Goal: Task Accomplishment & Management: Use online tool/utility

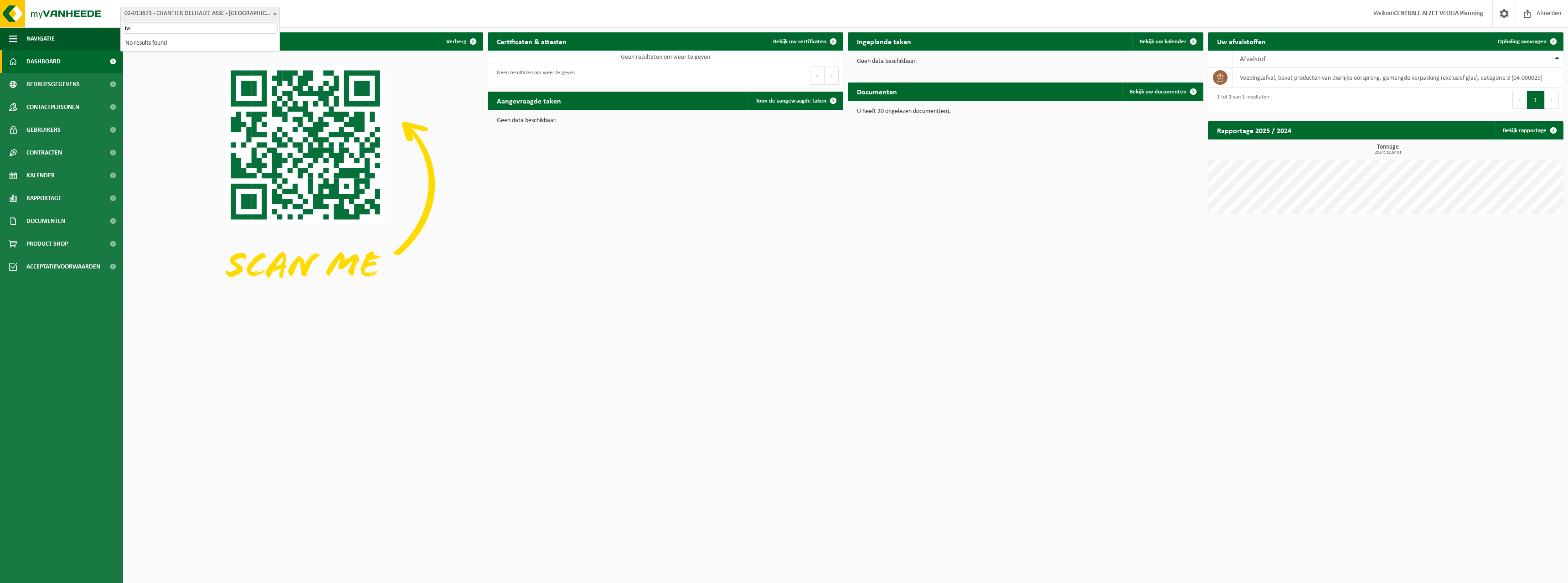
type input "iv"
select select "93106"
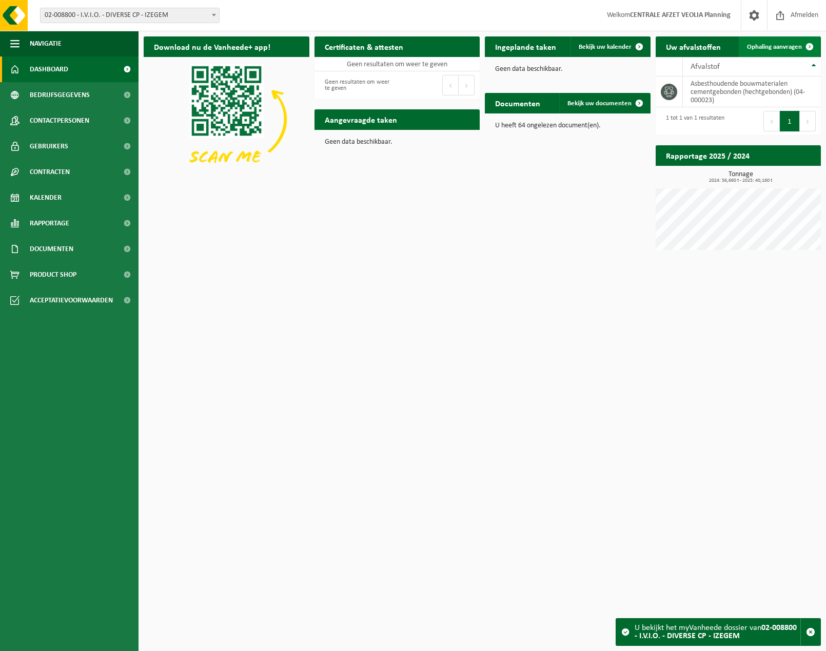
click at [776, 44] on span "Ophaling aanvragen" at bounding box center [774, 47] width 55 height 7
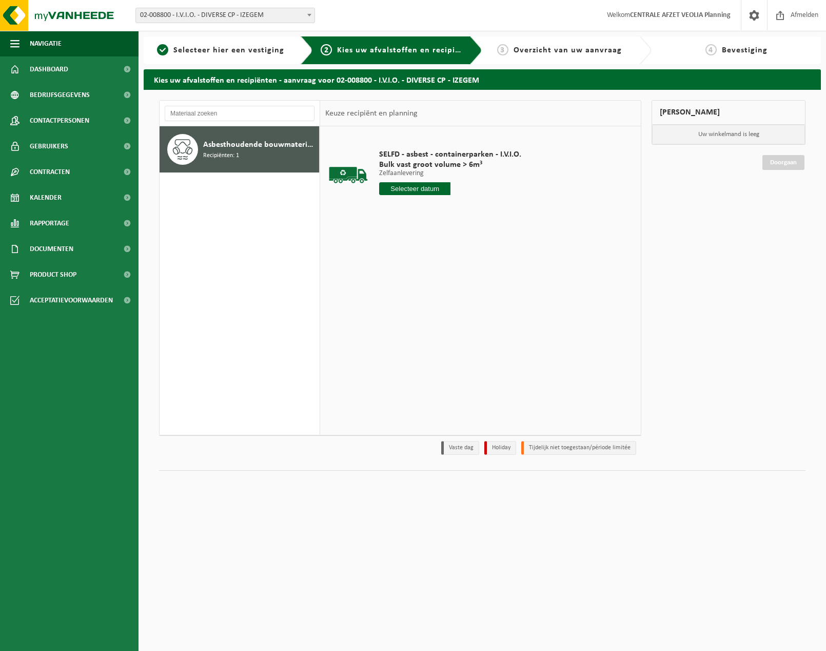
click at [225, 146] on span "Asbesthoudende bouwmaterialen cementgebonden (hechtgebonden)" at bounding box center [259, 145] width 113 height 12
click at [413, 188] on input "text" at bounding box center [414, 188] width 71 height 13
click at [391, 278] on div "13" at bounding box center [389, 280] width 18 height 16
type input "Van 2025-10-13"
click at [409, 226] on button "In winkelmand" at bounding box center [408, 227] width 56 height 16
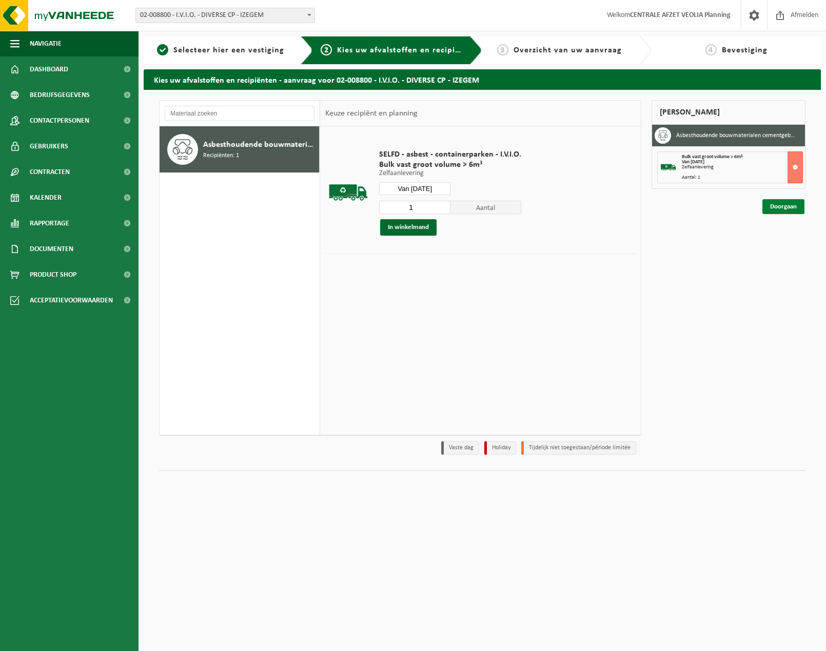
click at [782, 205] on link "Doorgaan" at bounding box center [784, 206] width 42 height 15
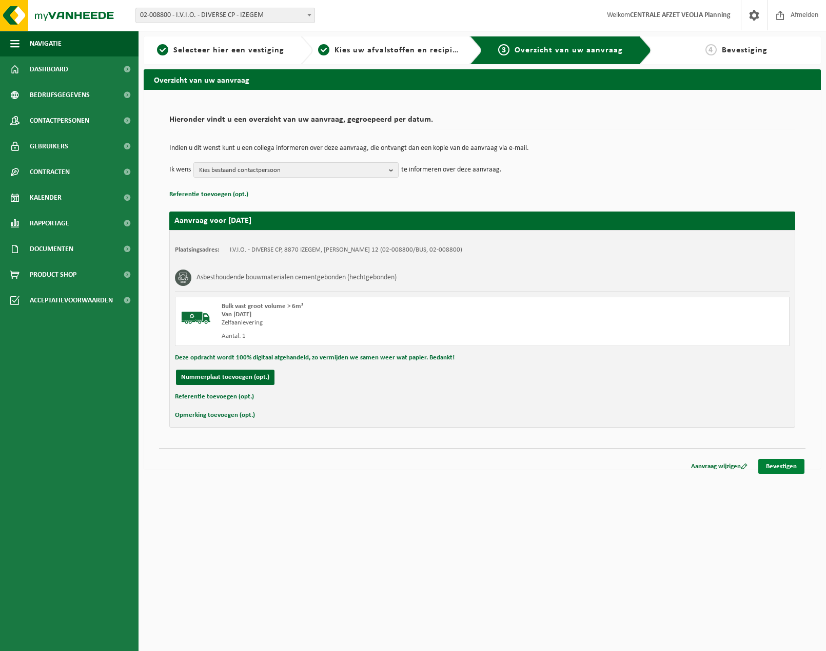
click at [793, 464] on link "Bevestigen" at bounding box center [782, 466] width 46 height 15
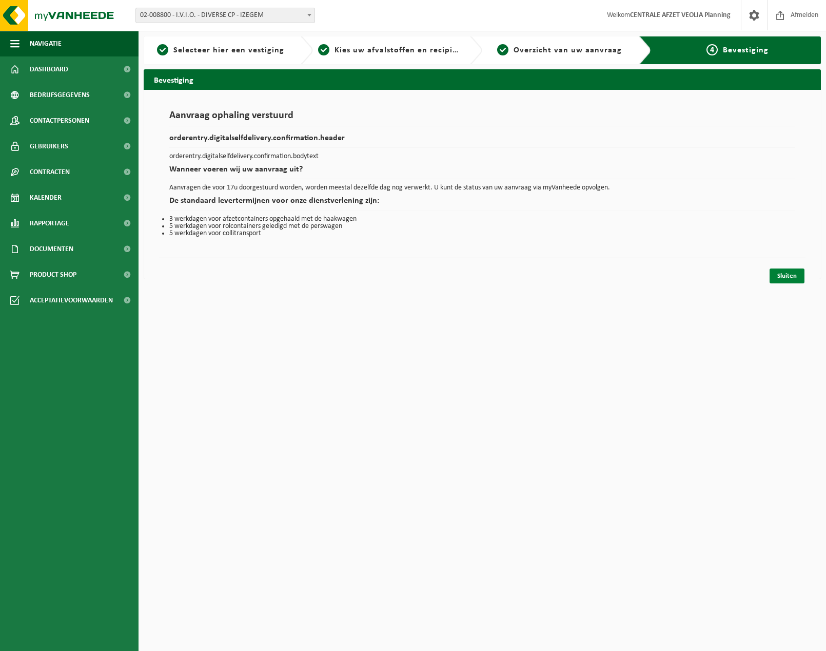
click at [792, 276] on link "Sluiten" at bounding box center [787, 275] width 35 height 15
